Goal: Task Accomplishment & Management: Use online tool/utility

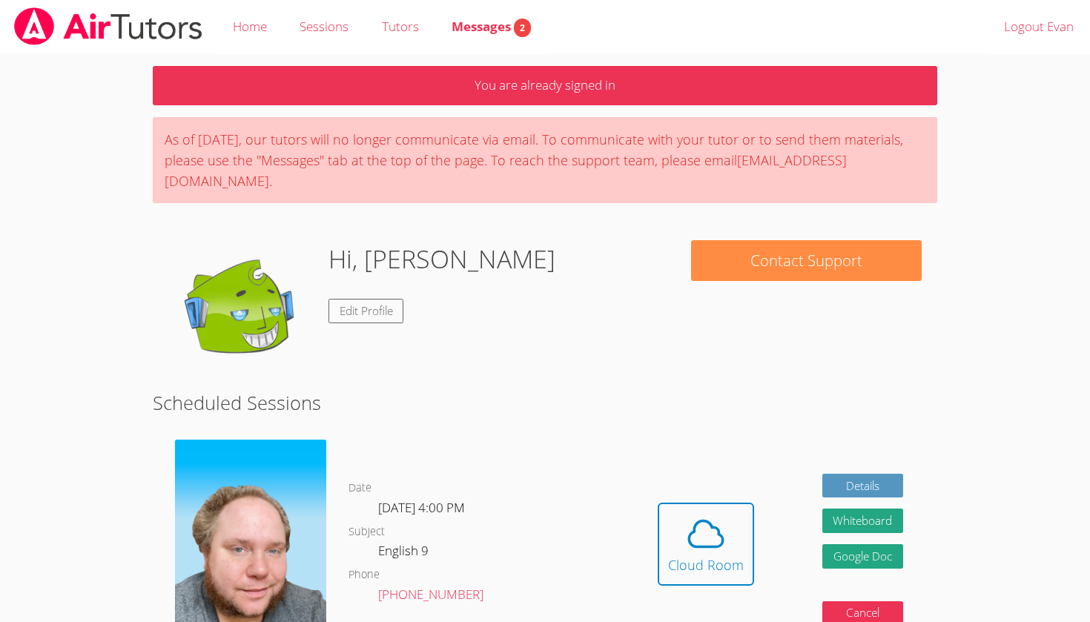
click at [491, 79] on p "You are already signed in" at bounding box center [545, 85] width 785 height 39
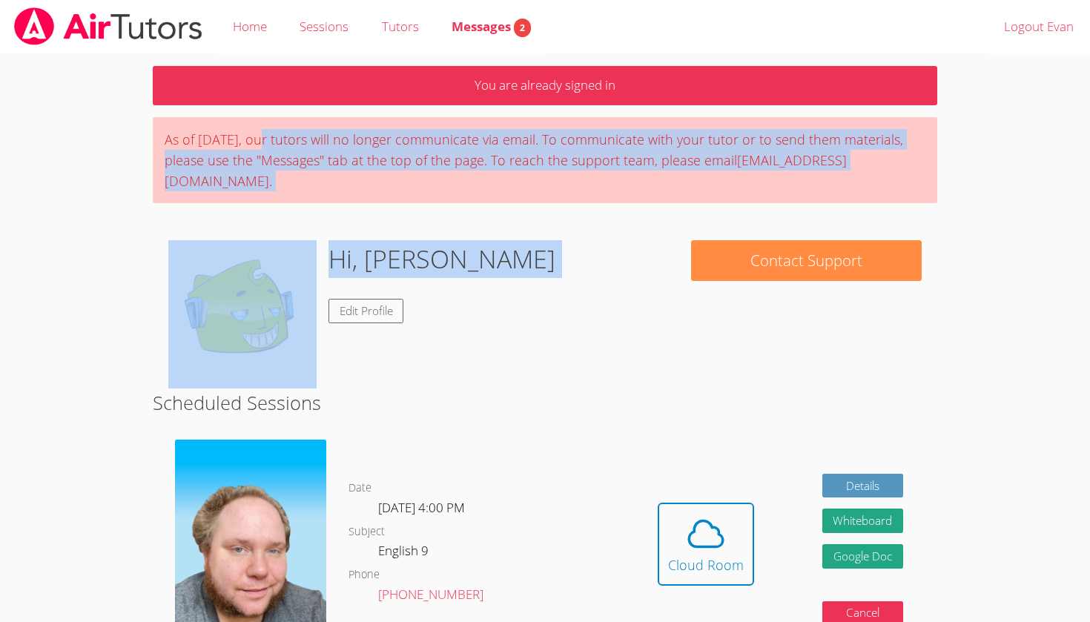
drag, startPoint x: 260, startPoint y: 136, endPoint x: 628, endPoint y: 186, distance: 371.3
click at [628, 185] on div "You are already signed in As of [DATE], our tutors will no longer communicate v…" at bounding box center [545, 516] width 818 height 924
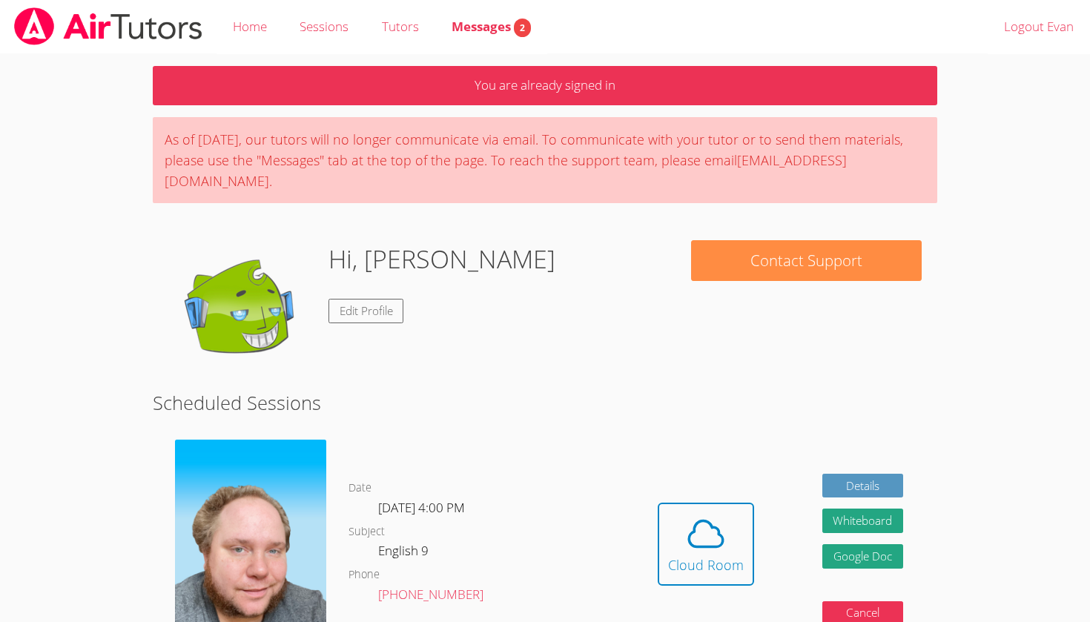
click at [582, 240] on div "Hi, [PERSON_NAME] Edit Profile" at bounding box center [414, 314] width 492 height 148
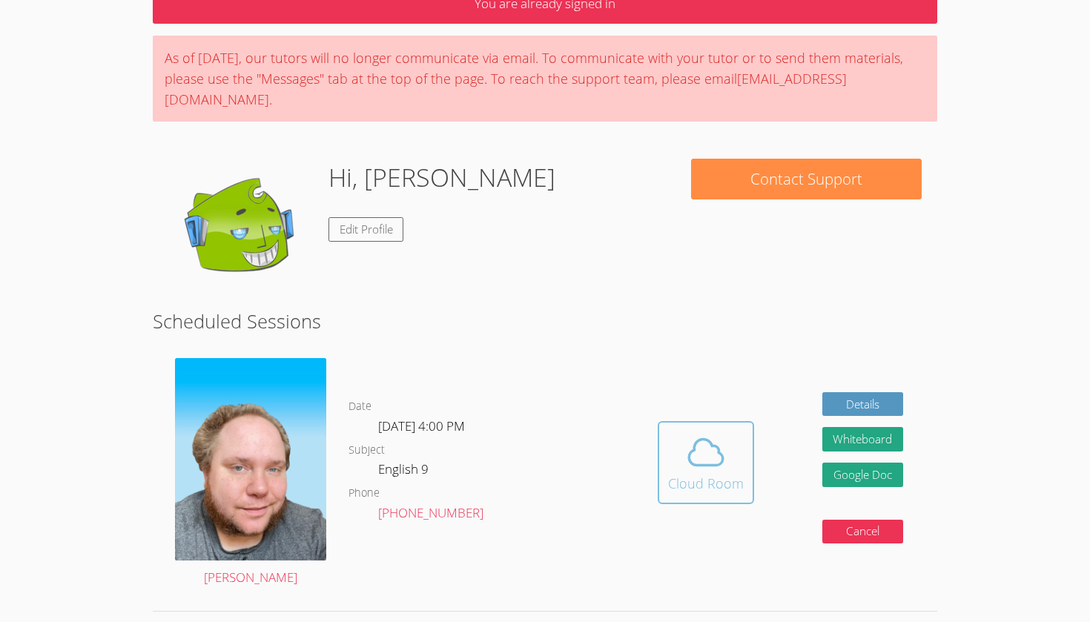
scroll to position [88, 0]
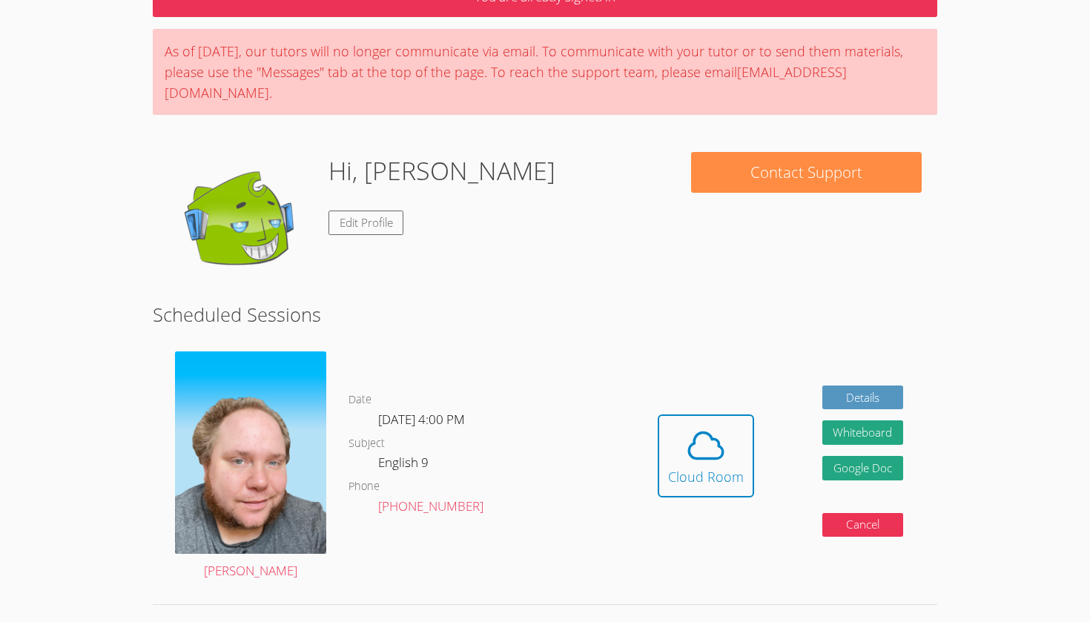
click at [852, 389] on div "Details Whiteboard Hidden Google Doc Cancel" at bounding box center [864, 467] width 82 height 162
click at [852, 386] on link "Details" at bounding box center [864, 398] width 82 height 24
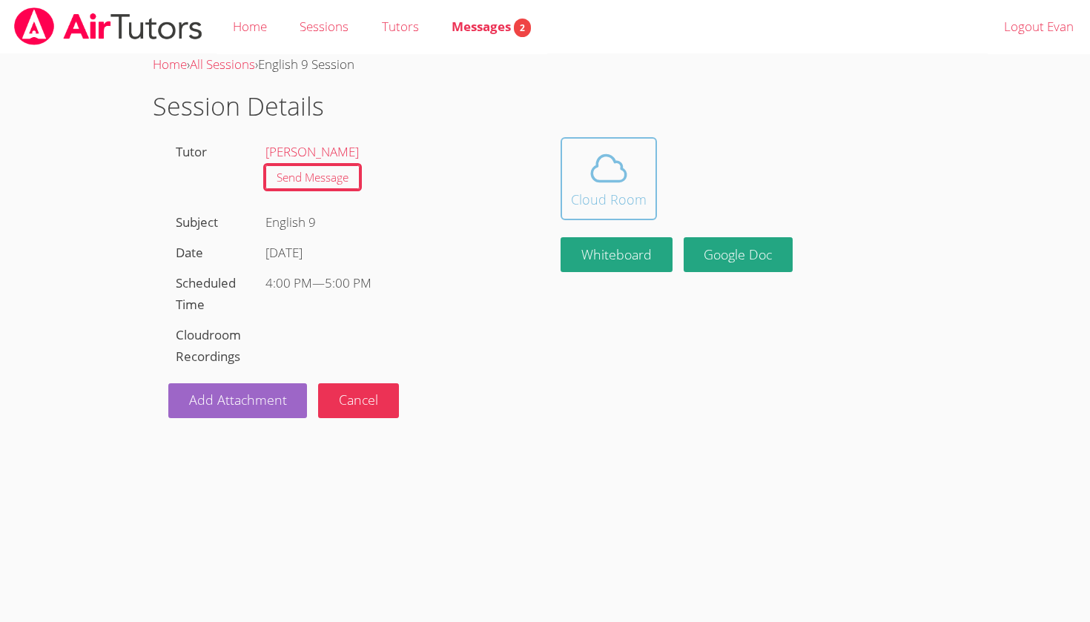
click at [639, 168] on span at bounding box center [609, 169] width 76 height 42
